Goal: Task Accomplishment & Management: Manage account settings

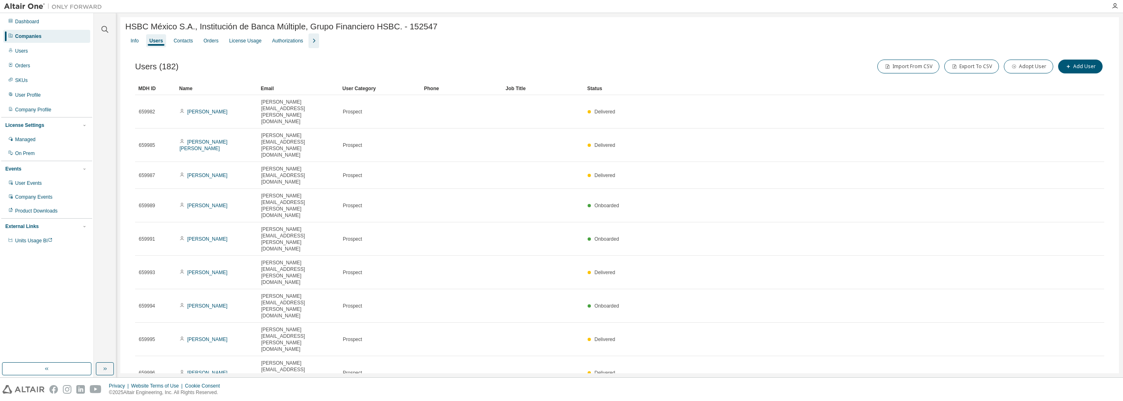
click at [157, 42] on div "Users" at bounding box center [155, 41] width 13 height 7
click at [49, 53] on div "Users" at bounding box center [46, 50] width 87 height 13
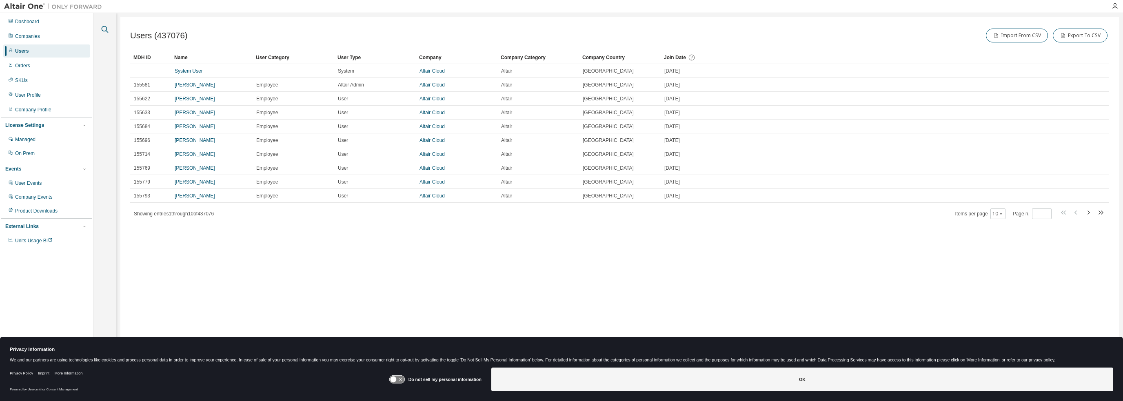
click at [103, 27] on icon "button" at bounding box center [105, 29] width 10 height 10
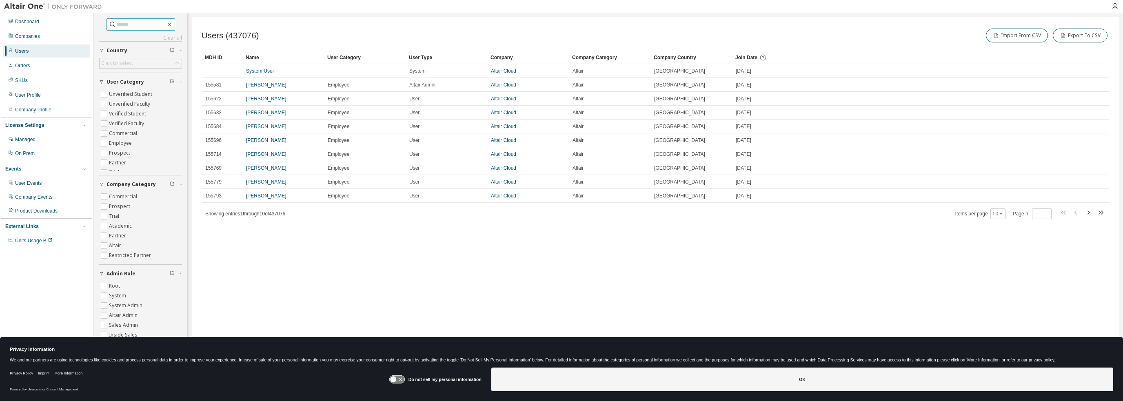
click at [122, 20] on input "text" at bounding box center [141, 24] width 49 height 8
paste input "**********"
type input "**********"
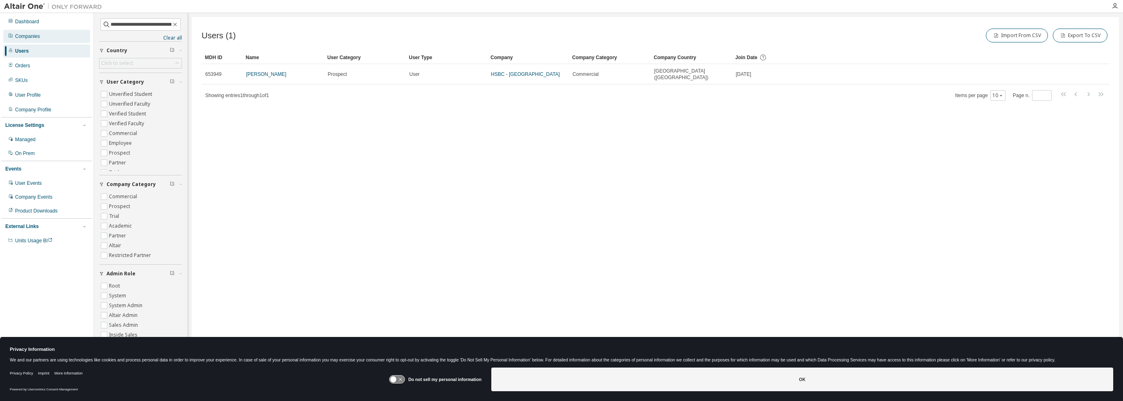
click at [39, 34] on div "Companies" at bounding box center [27, 36] width 25 height 7
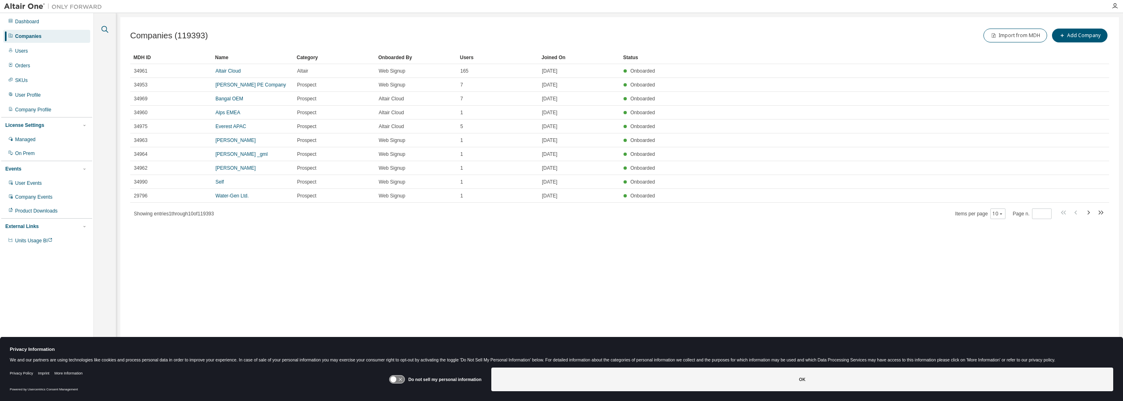
click at [105, 29] on icon "button" at bounding box center [105, 29] width 10 height 10
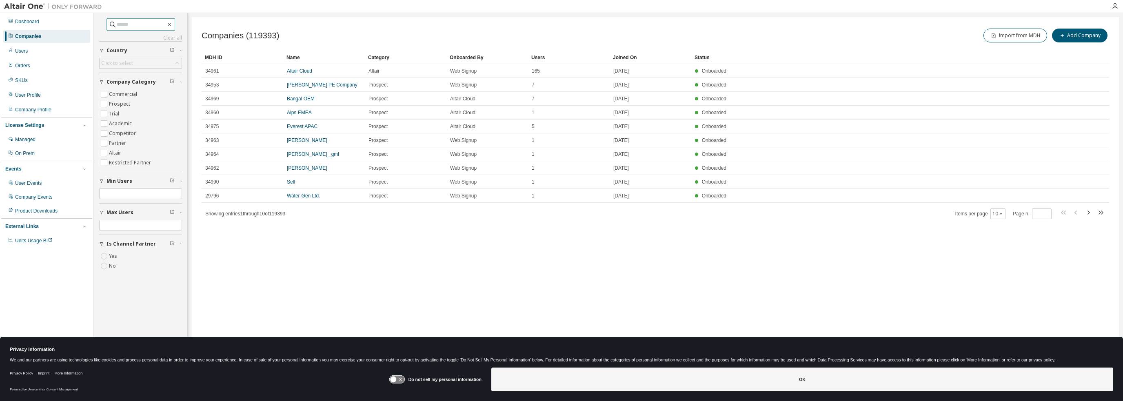
click at [119, 29] on span at bounding box center [141, 24] width 69 height 12
click at [122, 24] on input "text" at bounding box center [141, 24] width 49 height 8
click at [1001, 215] on icon "button" at bounding box center [1001, 213] width 5 height 5
click at [1014, 263] on div "100" at bounding box center [1024, 264] width 65 height 10
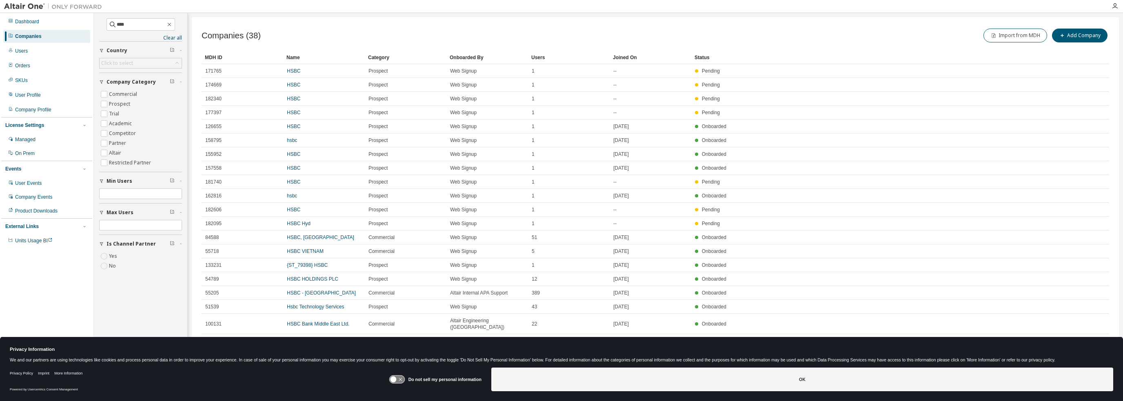
click at [289, 57] on div "Name" at bounding box center [324, 57] width 75 height 13
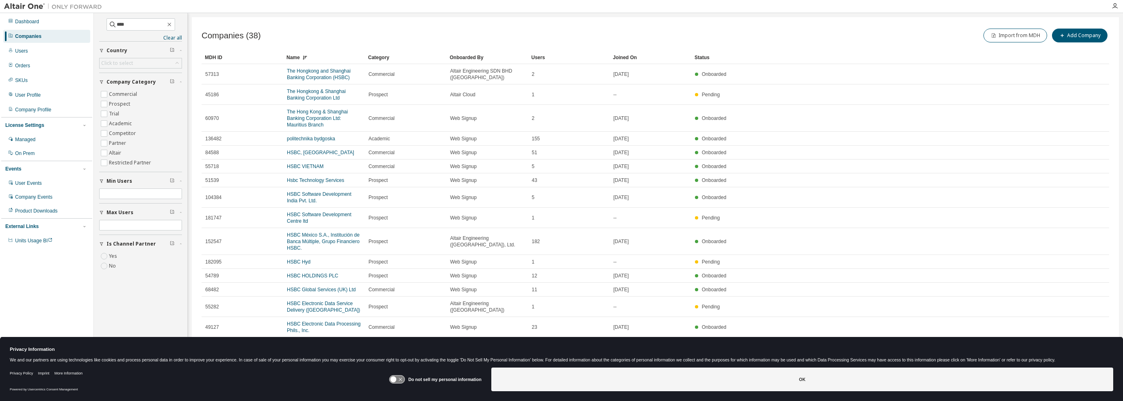
click at [289, 57] on div "Name" at bounding box center [324, 57] width 75 height 13
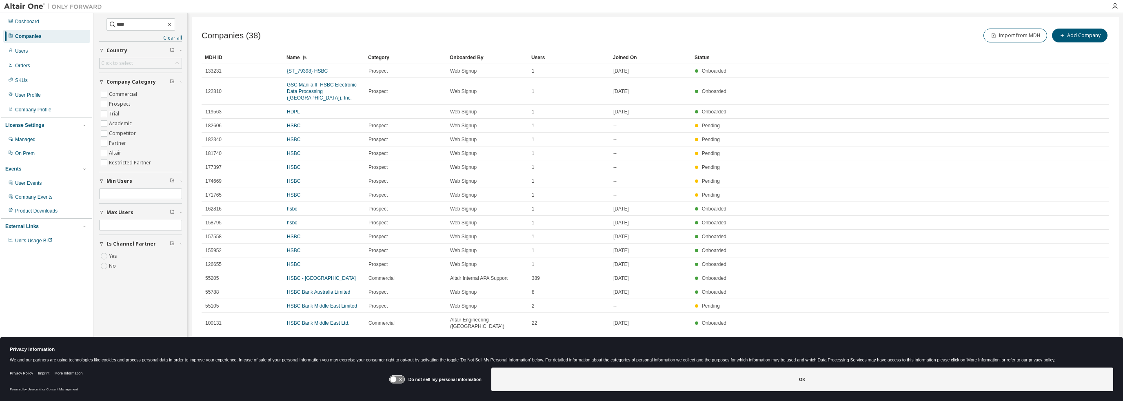
click at [724, 44] on div "Companies (38) Import from MDH Add Company" at bounding box center [656, 36] width 908 height 19
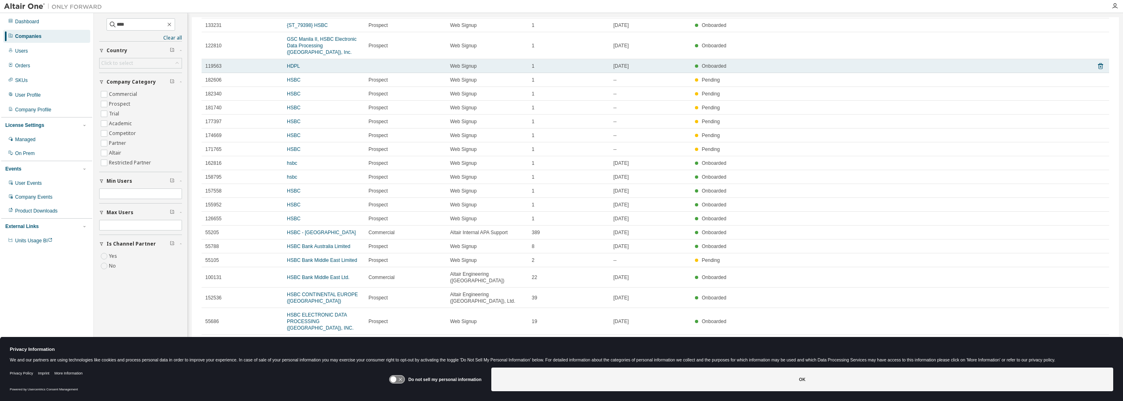
scroll to position [42, 0]
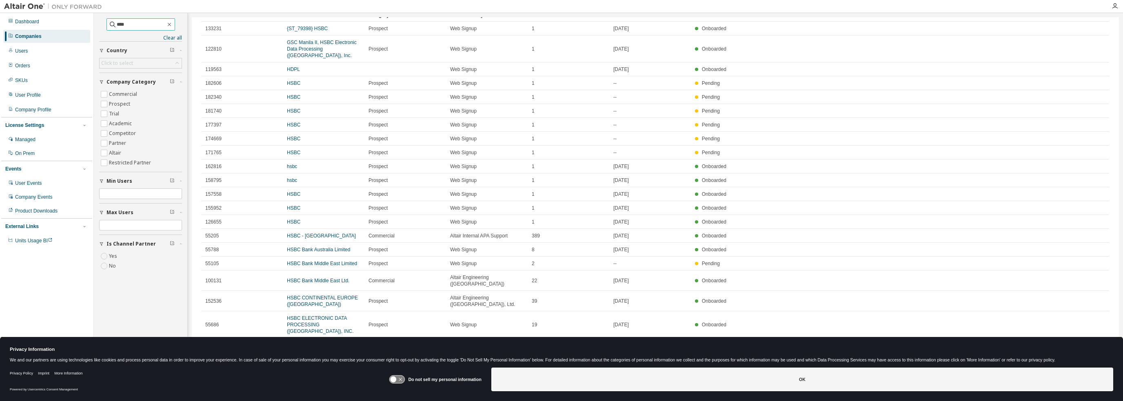
click at [137, 19] on span "****" at bounding box center [141, 24] width 69 height 12
click at [140, 24] on input "****" at bounding box center [141, 24] width 49 height 8
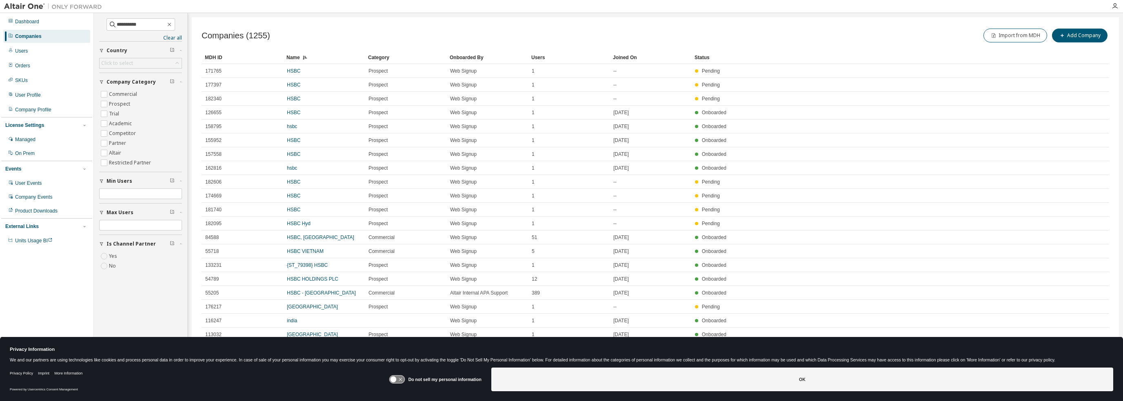
click at [296, 57] on div "Name" at bounding box center [324, 57] width 75 height 13
click at [127, 22] on input "**********" at bounding box center [141, 24] width 49 height 8
type input "****"
click at [417, 43] on div "Companies (38) Import from MDH Add Company" at bounding box center [656, 35] width 908 height 17
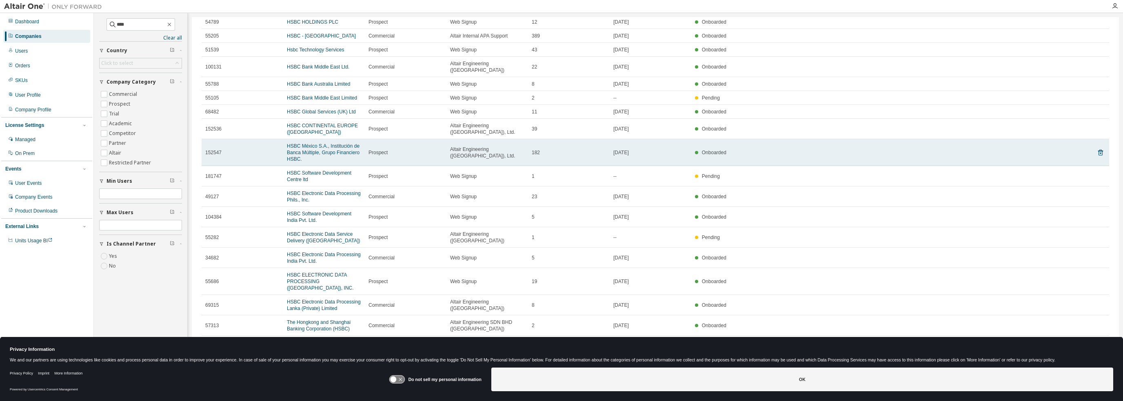
scroll to position [366, 0]
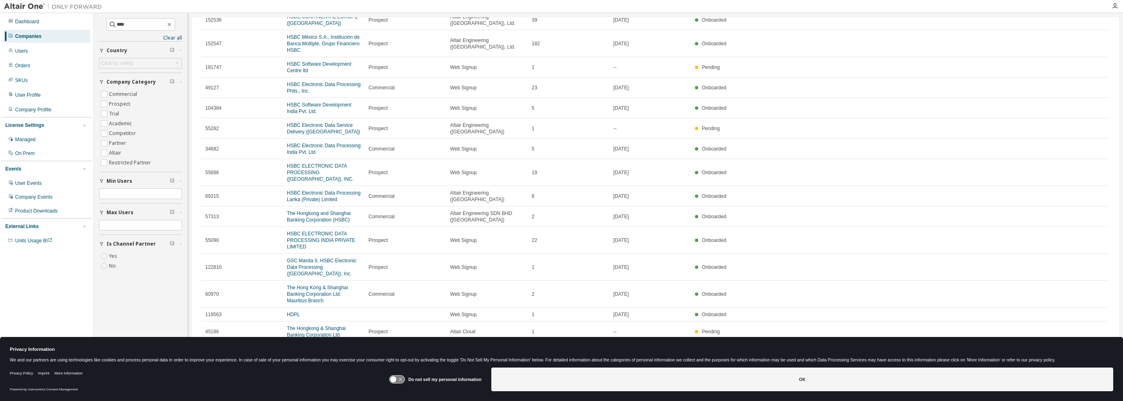
click at [400, 378] on icon at bounding box center [400, 379] width 3 height 3
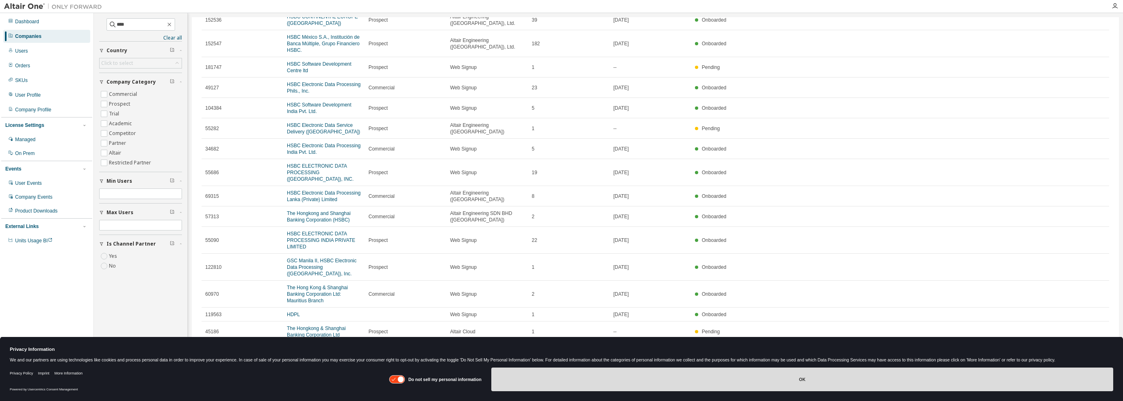
click at [836, 381] on button "OK" at bounding box center [803, 380] width 622 height 24
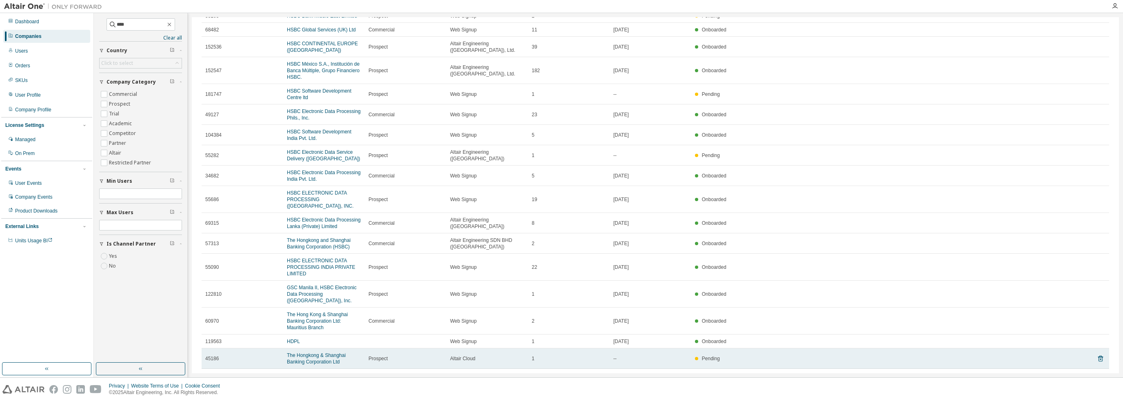
scroll to position [325, 0]
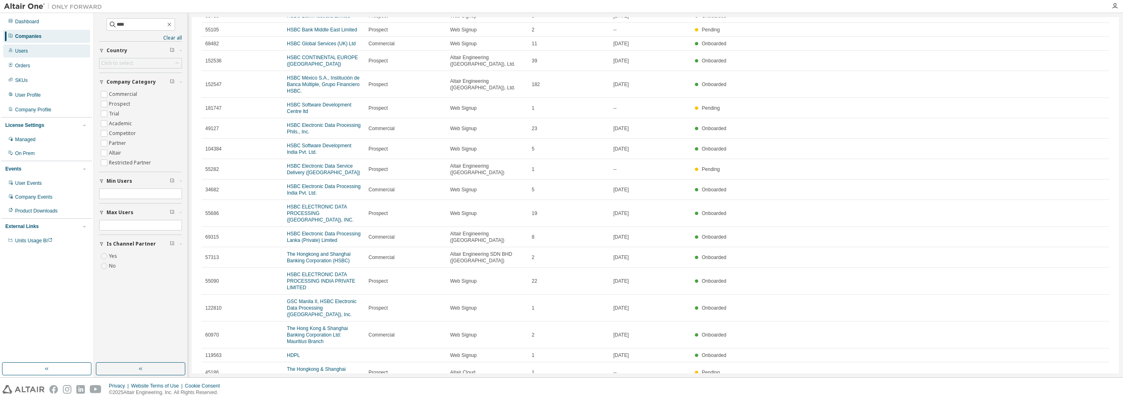
click at [43, 53] on div "Users" at bounding box center [46, 50] width 87 height 13
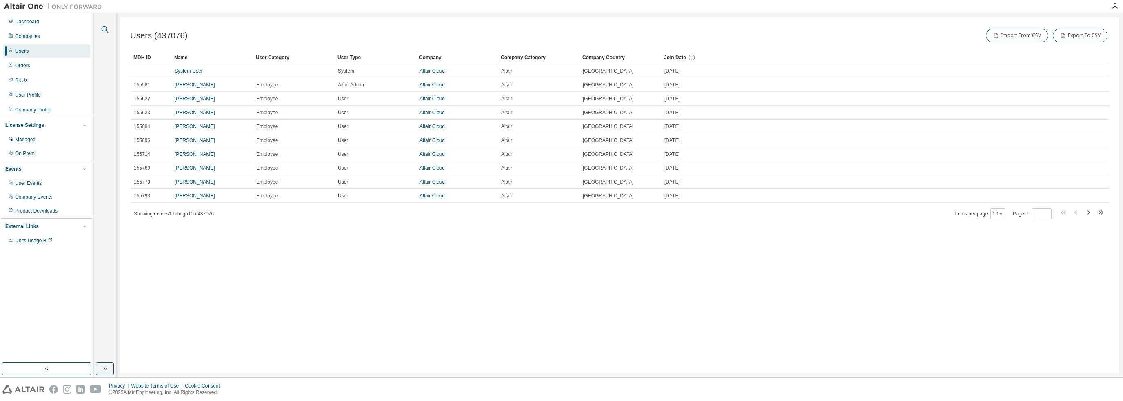
click at [107, 25] on icon "button" at bounding box center [105, 29] width 10 height 10
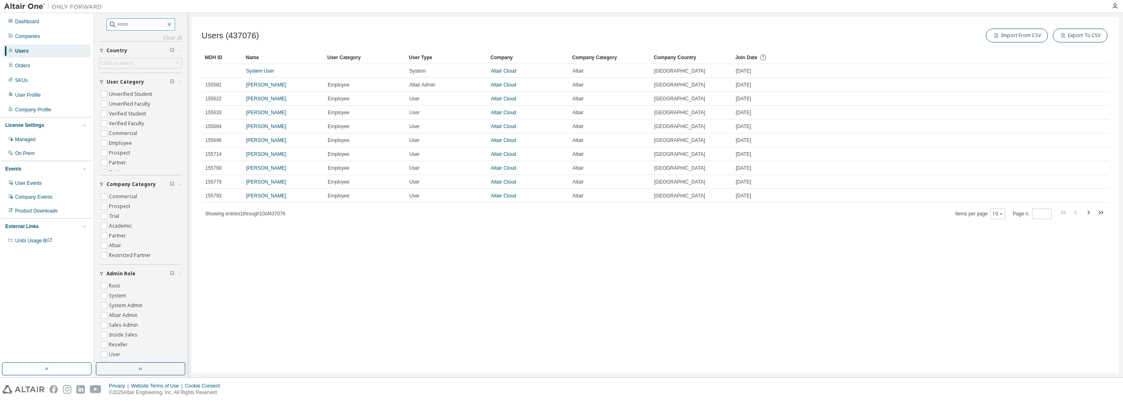
click at [137, 25] on input "text" at bounding box center [141, 24] width 49 height 8
paste input "**********"
type input "**********"
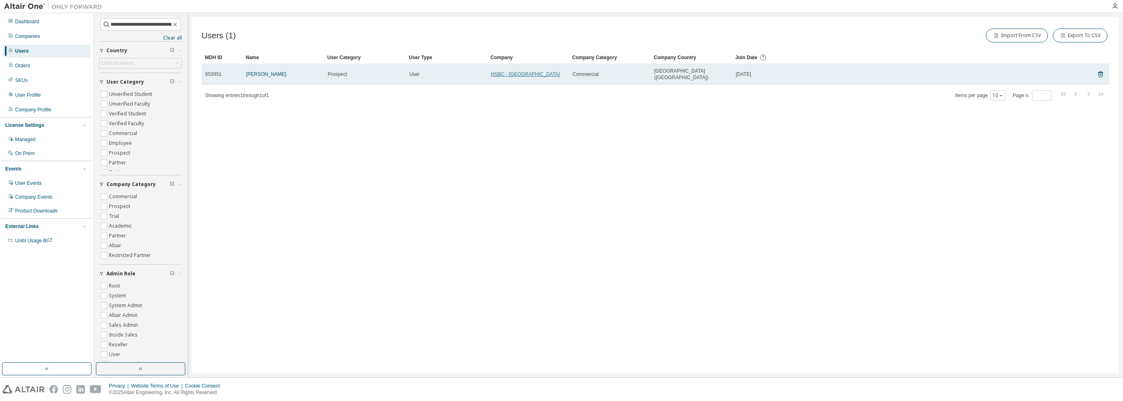
click at [519, 71] on link "HSBC - Hong Kong" at bounding box center [525, 74] width 69 height 6
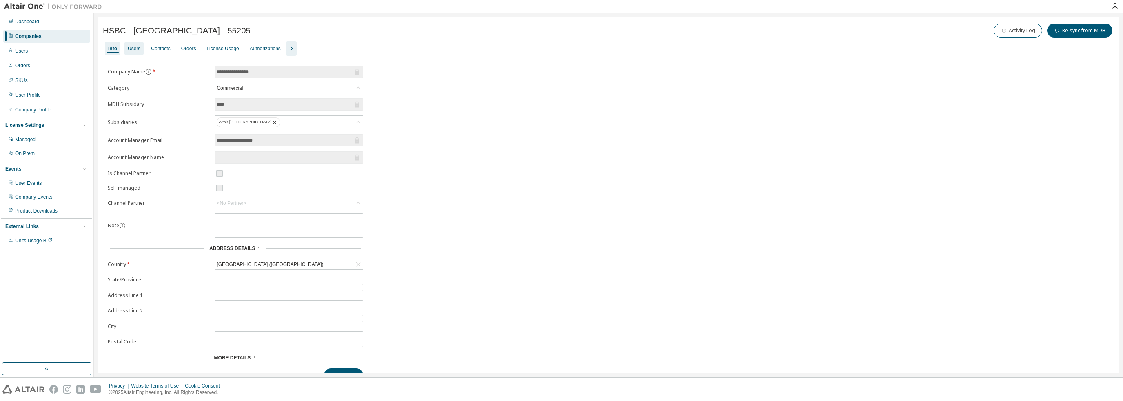
click at [140, 43] on div "Users" at bounding box center [134, 48] width 19 height 13
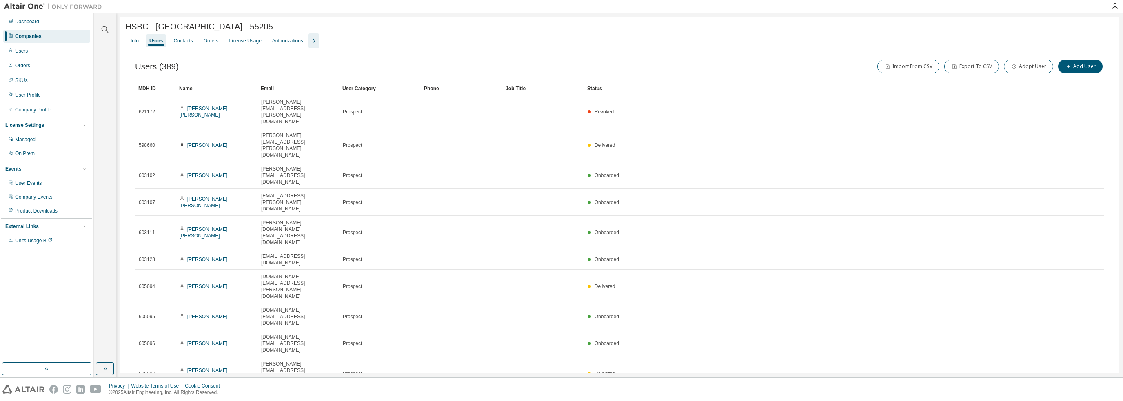
click at [999, 399] on icon "button" at bounding box center [996, 401] width 5 height 5
click at [1008, 298] on div "100" at bounding box center [1019, 296] width 65 height 10
click at [977, 69] on button "Export To CSV" at bounding box center [972, 67] width 55 height 14
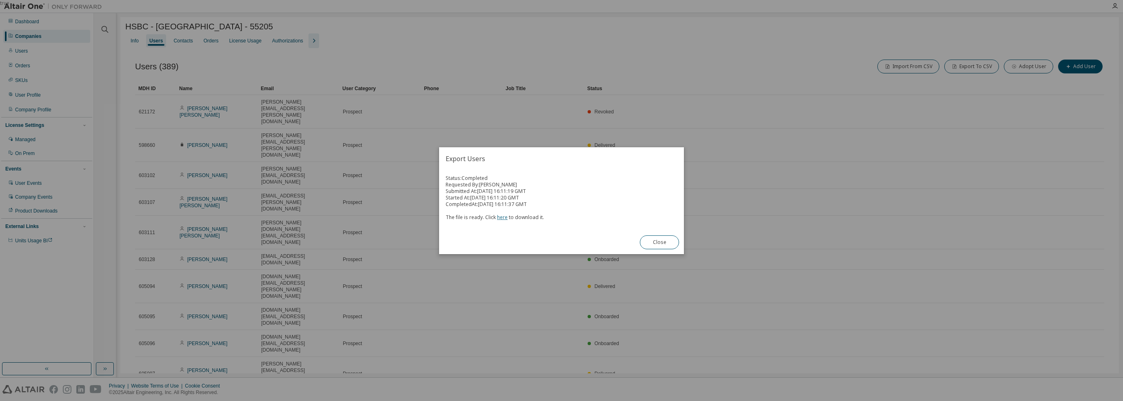
click at [503, 214] on link "here" at bounding box center [502, 217] width 11 height 7
click at [731, 25] on div "true" at bounding box center [561, 200] width 1123 height 401
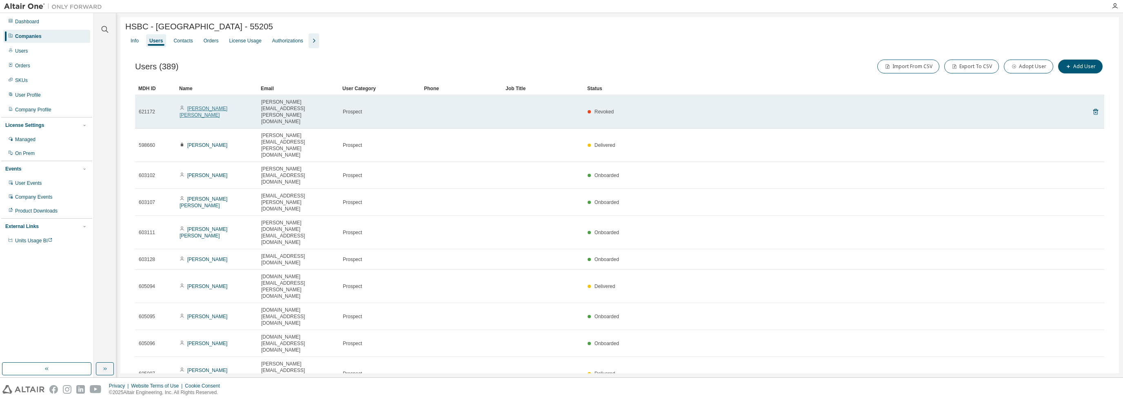
click at [205, 106] on link "Diana C Y Ding" at bounding box center [204, 112] width 48 height 12
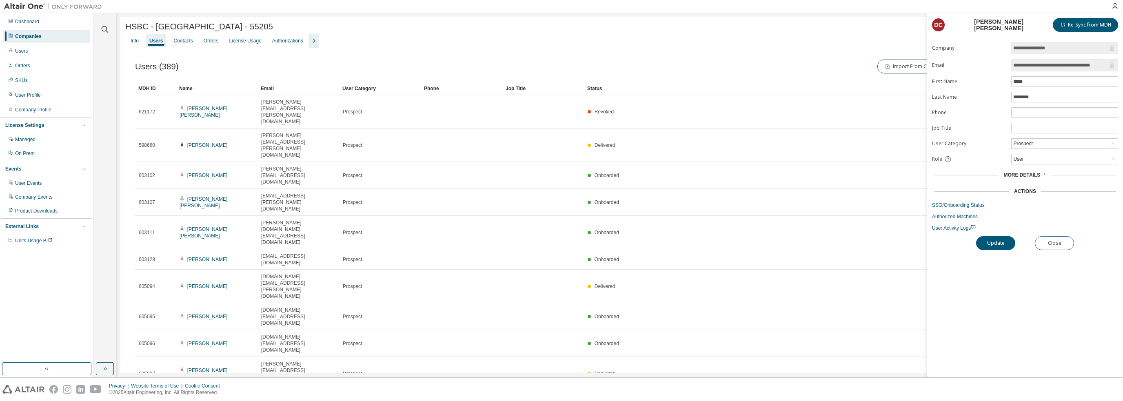
click at [1042, 174] on icon at bounding box center [1044, 174] width 5 height 5
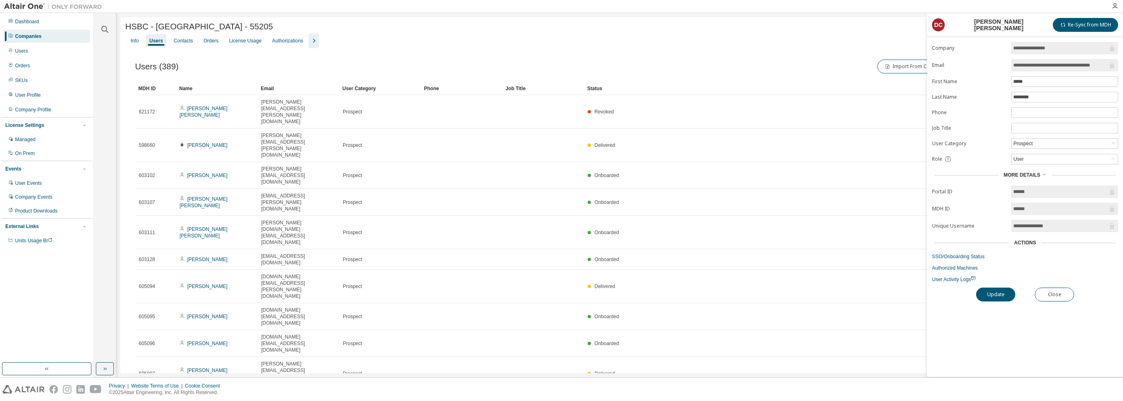
click at [1078, 53] on span "**********" at bounding box center [1065, 48] width 107 height 12
click at [1113, 47] on icon at bounding box center [1112, 48] width 4 height 6
click at [1068, 297] on button "Close" at bounding box center [1054, 295] width 39 height 14
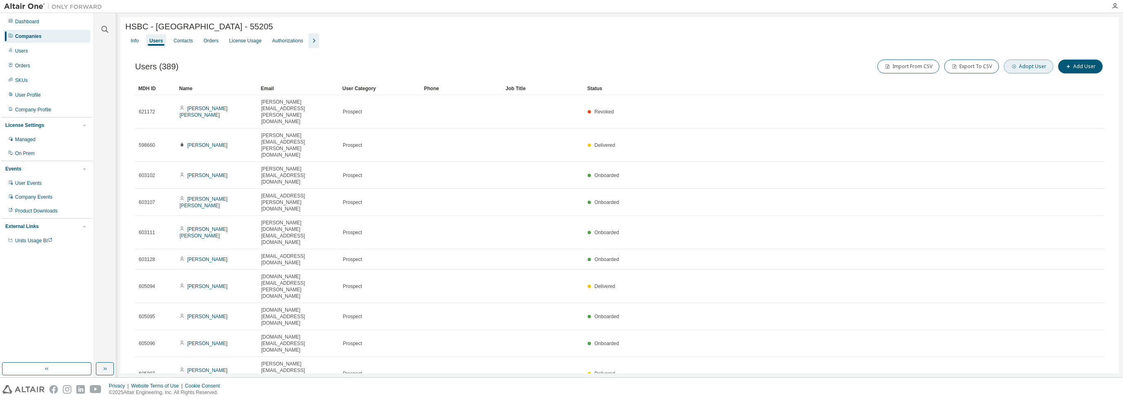
click at [1033, 66] on button "Adopt User" at bounding box center [1028, 67] width 49 height 14
click at [1046, 52] on input "email" at bounding box center [1065, 53] width 103 height 7
click at [844, 33] on div "HSBC - Hong Kong - 55205" at bounding box center [619, 27] width 989 height 11
